Goal: Navigation & Orientation: Find specific page/section

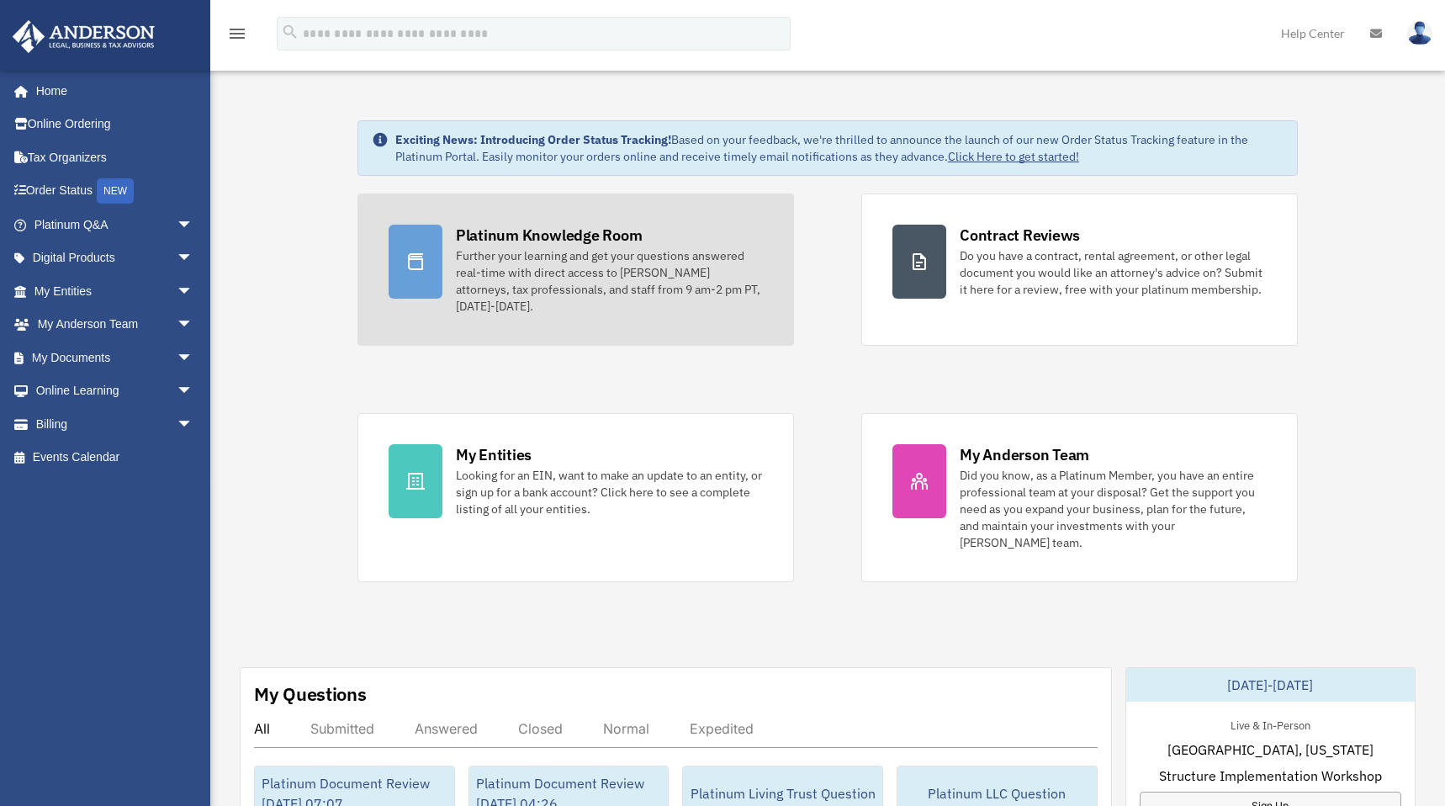
click at [514, 238] on div "Platinum Knowledge Room" at bounding box center [549, 235] width 187 height 21
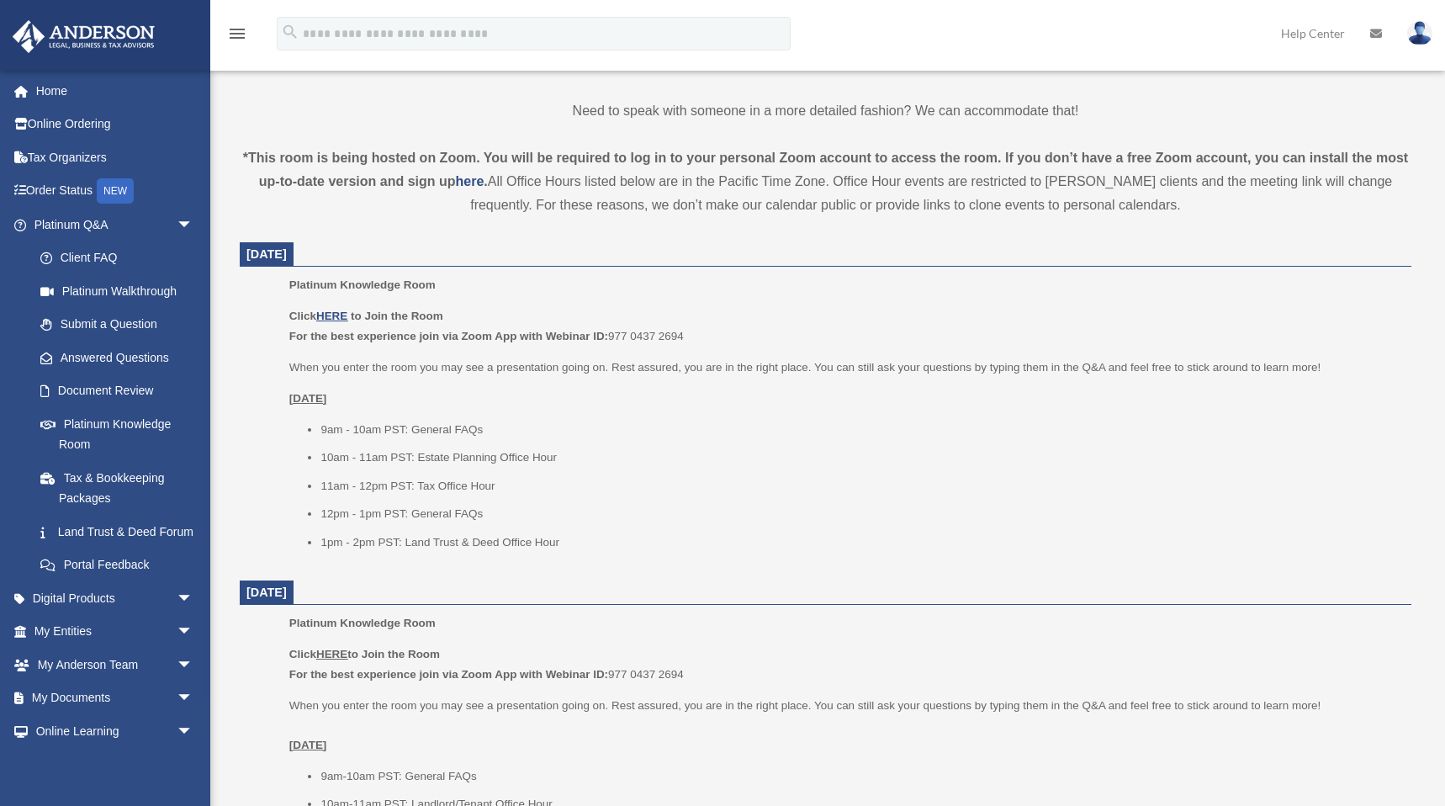
scroll to position [500, 0]
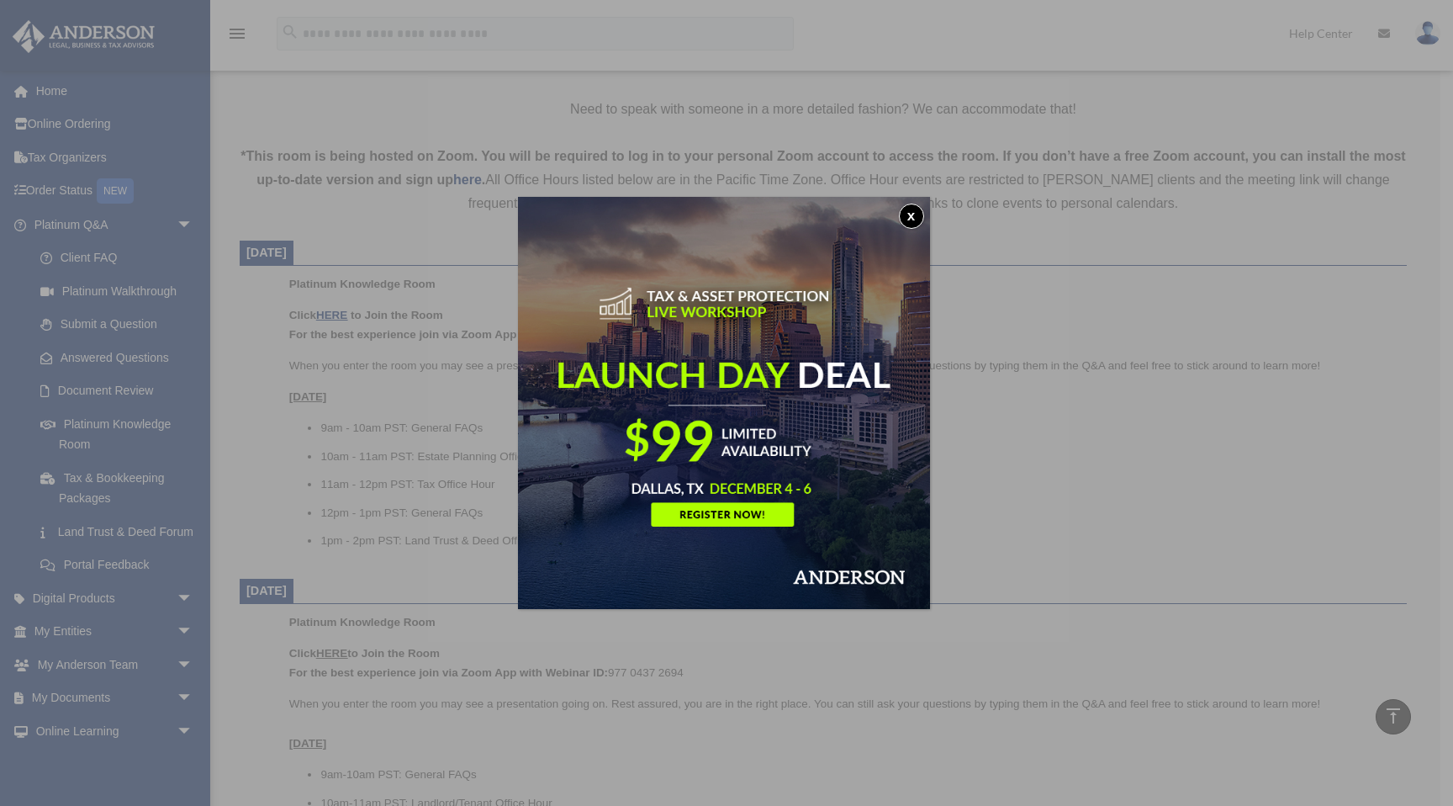
click at [908, 220] on button "x" at bounding box center [911, 216] width 25 height 25
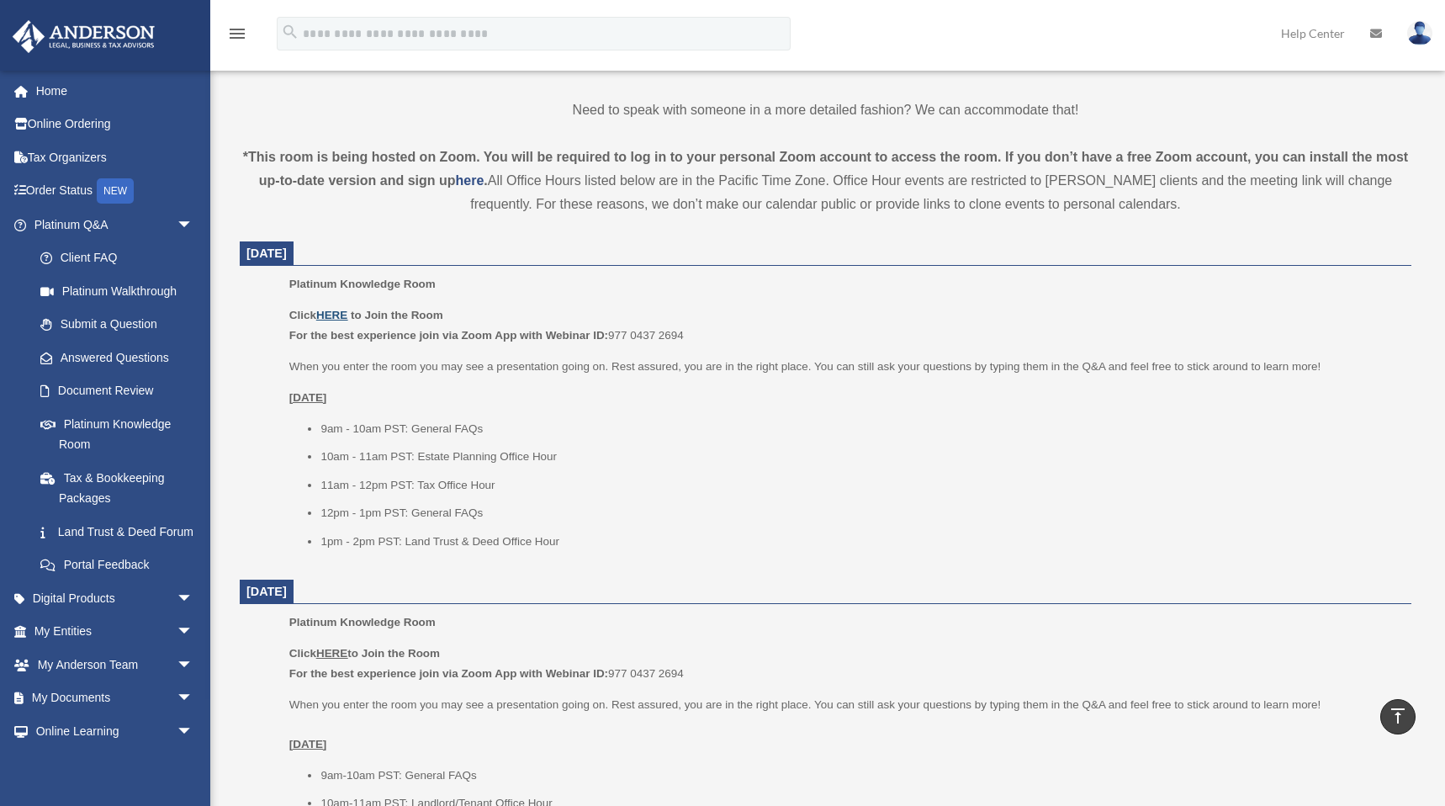
click at [329, 314] on u "HERE" at bounding box center [331, 315] width 31 height 13
